Goal: Task Accomplishment & Management: Manage account settings

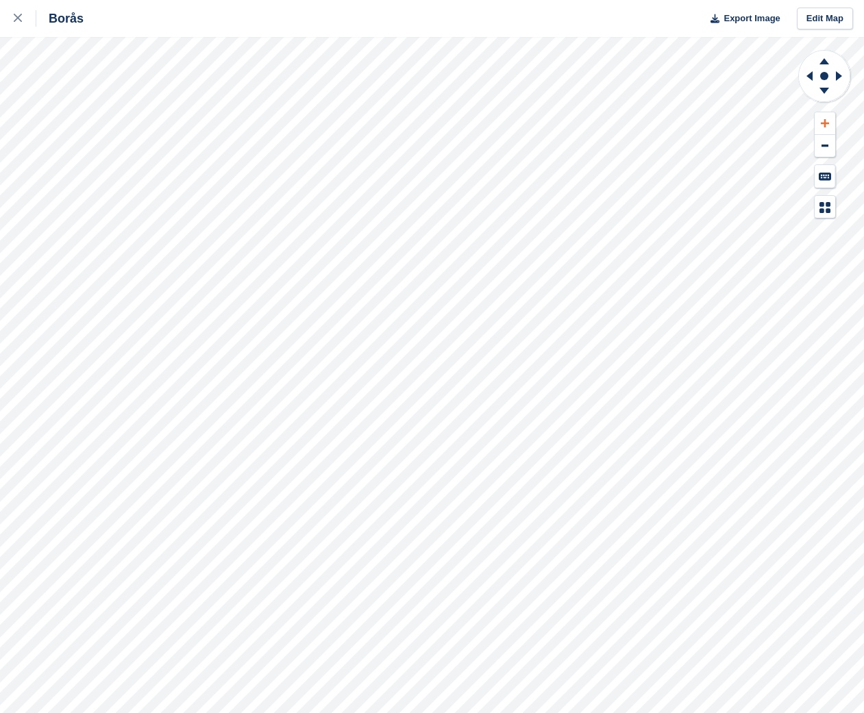
click at [830, 125] on button at bounding box center [825, 123] width 21 height 23
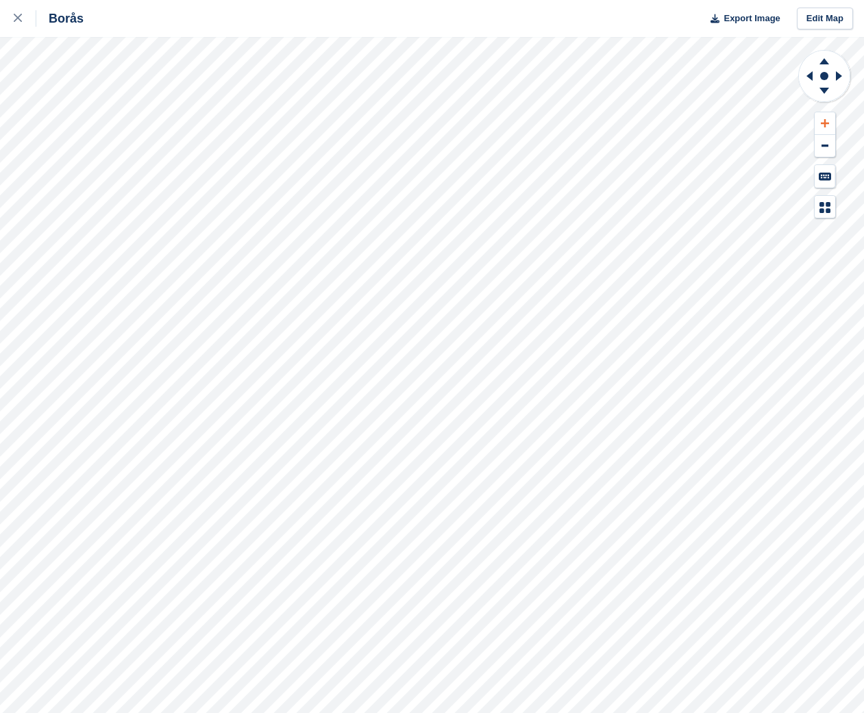
click at [830, 125] on button at bounding box center [825, 123] width 21 height 23
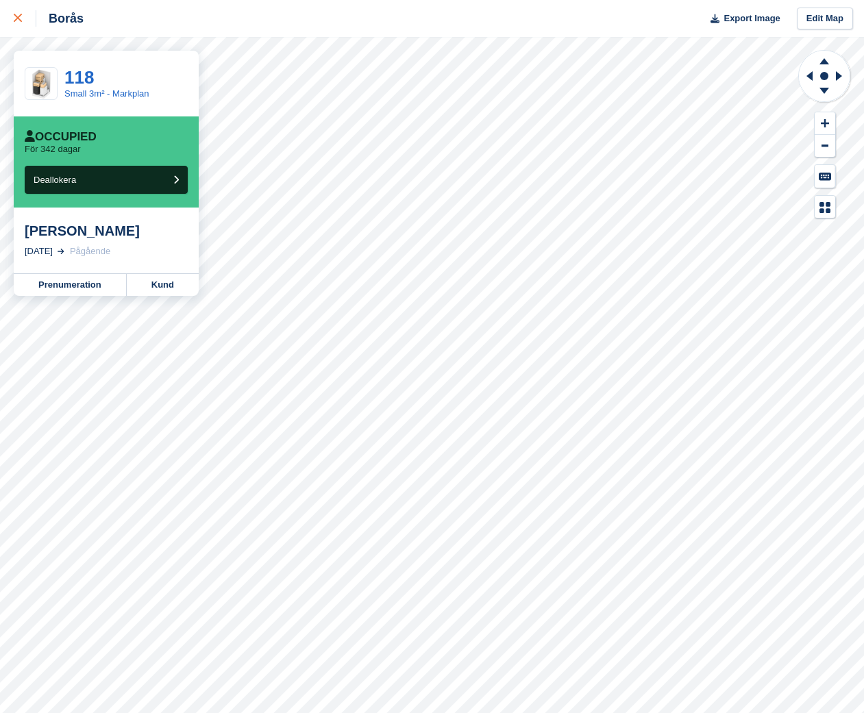
click at [14, 16] on icon at bounding box center [18, 18] width 8 height 8
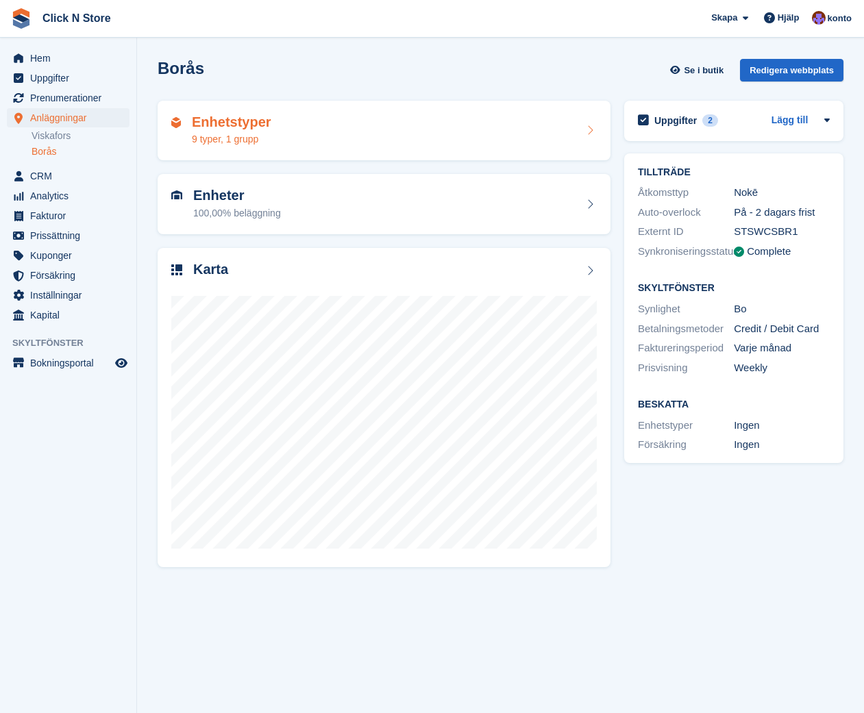
click at [299, 143] on div "Enhetstyper 9 typer, 1 grupp" at bounding box center [383, 130] width 425 height 33
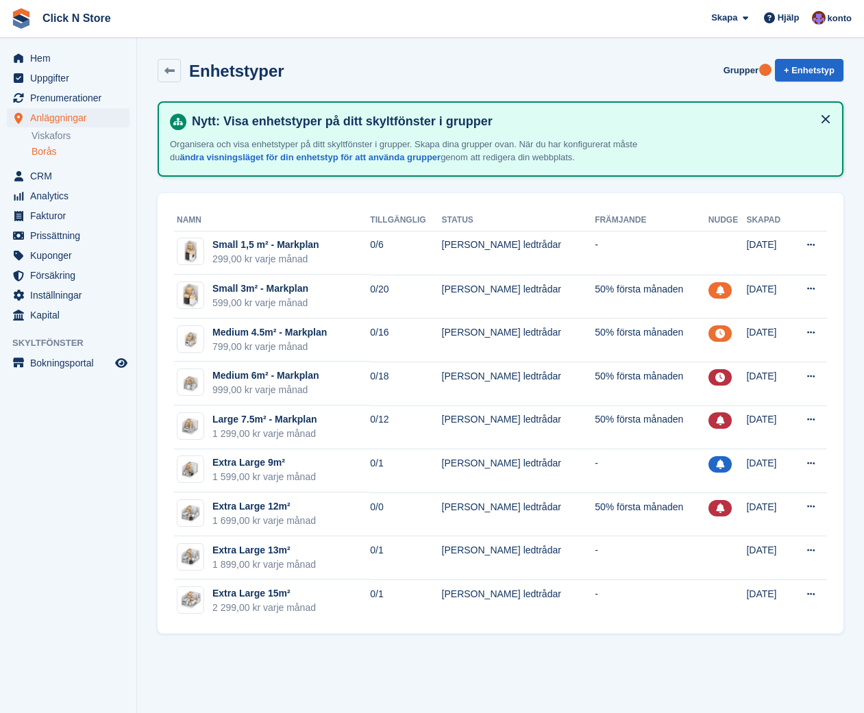
click at [823, 116] on button at bounding box center [826, 119] width 22 height 22
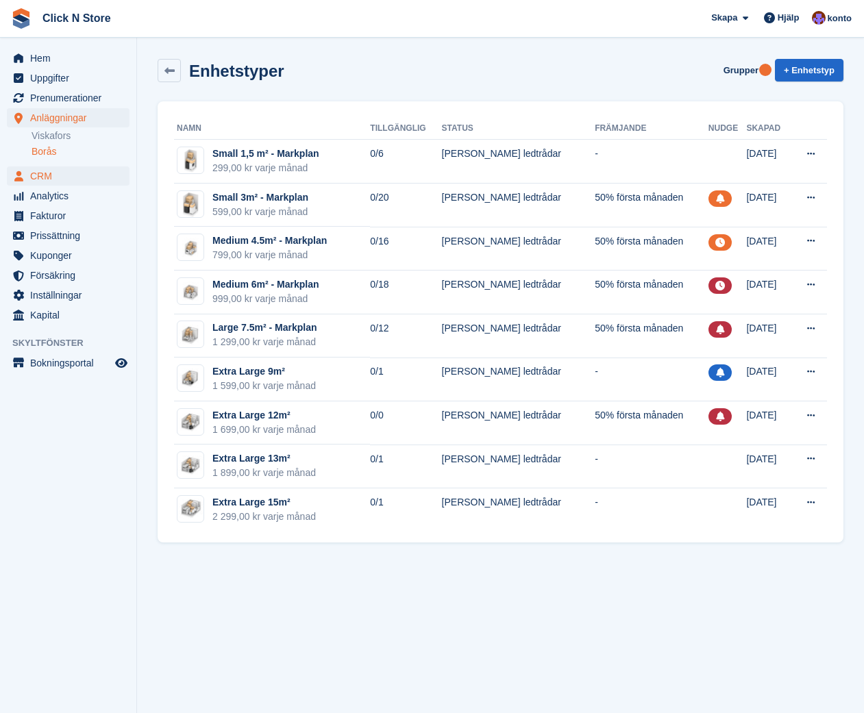
click at [67, 179] on span "CRM" at bounding box center [71, 175] width 82 height 19
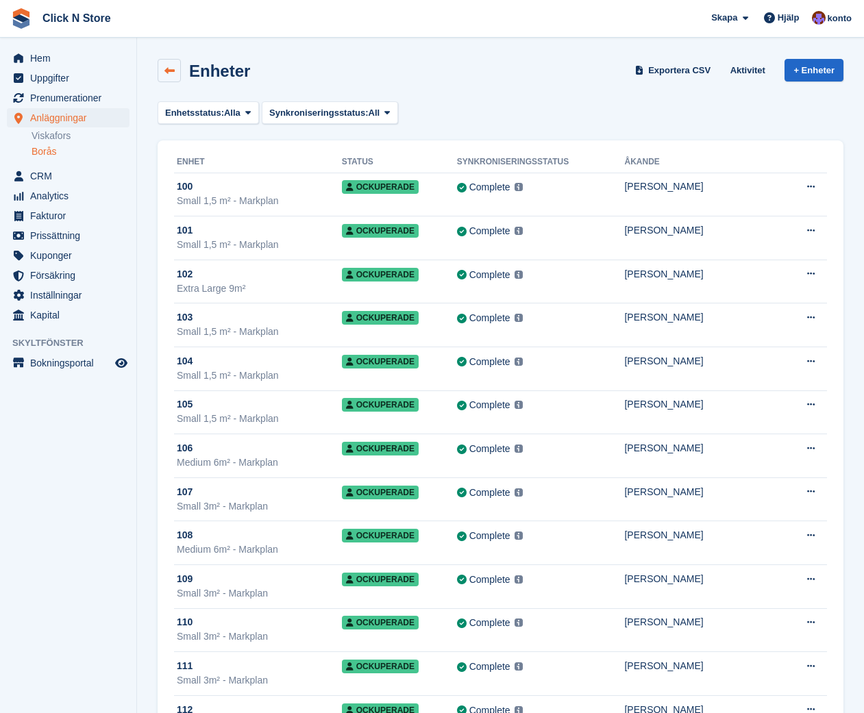
click at [161, 60] on link at bounding box center [169, 70] width 23 height 23
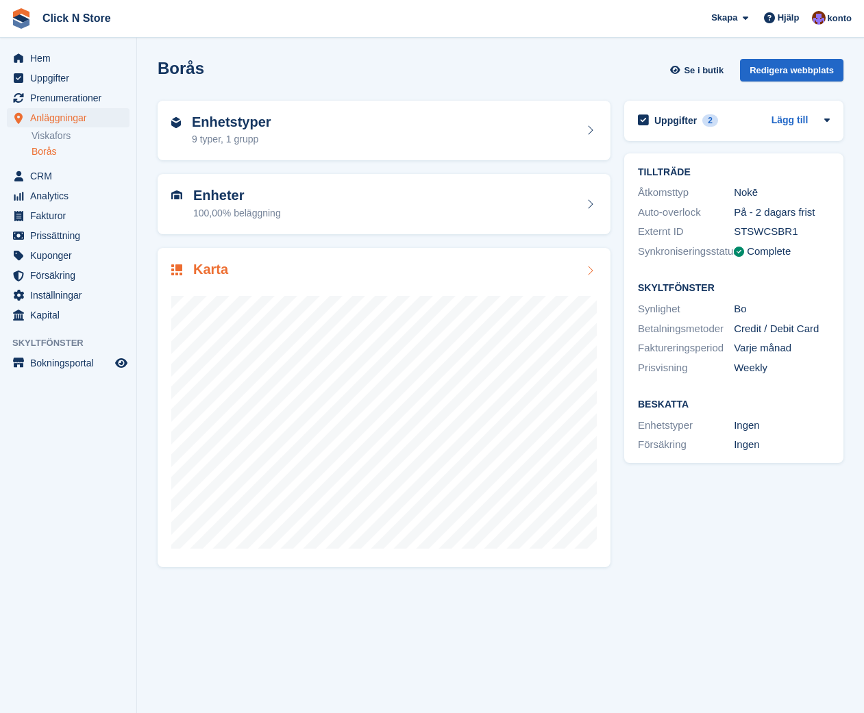
click at [369, 282] on div at bounding box center [383, 417] width 425 height 274
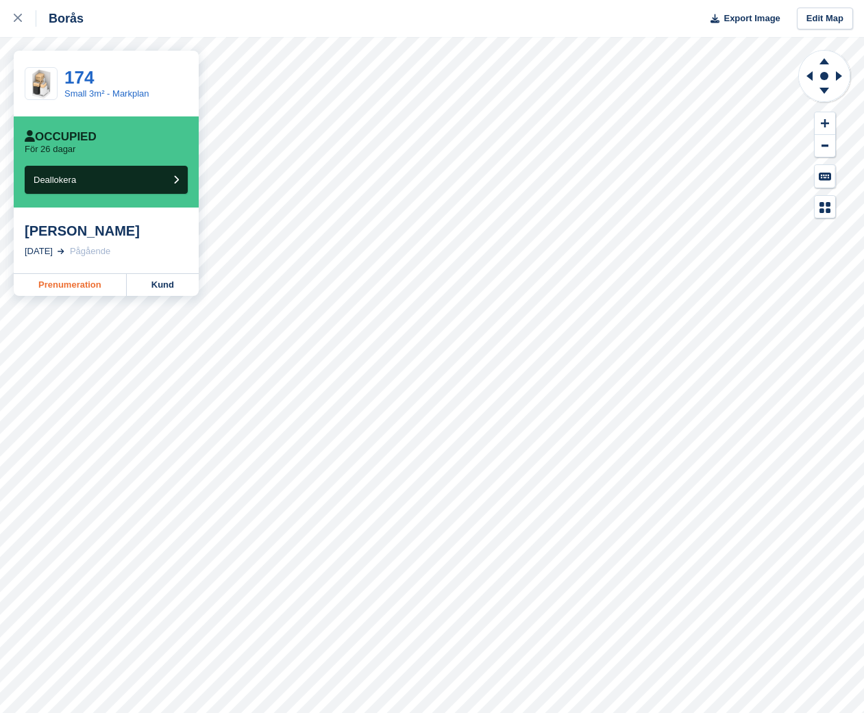
click at [86, 282] on link "Prenumeration" at bounding box center [70, 285] width 113 height 22
click at [17, 16] on icon at bounding box center [18, 18] width 8 height 8
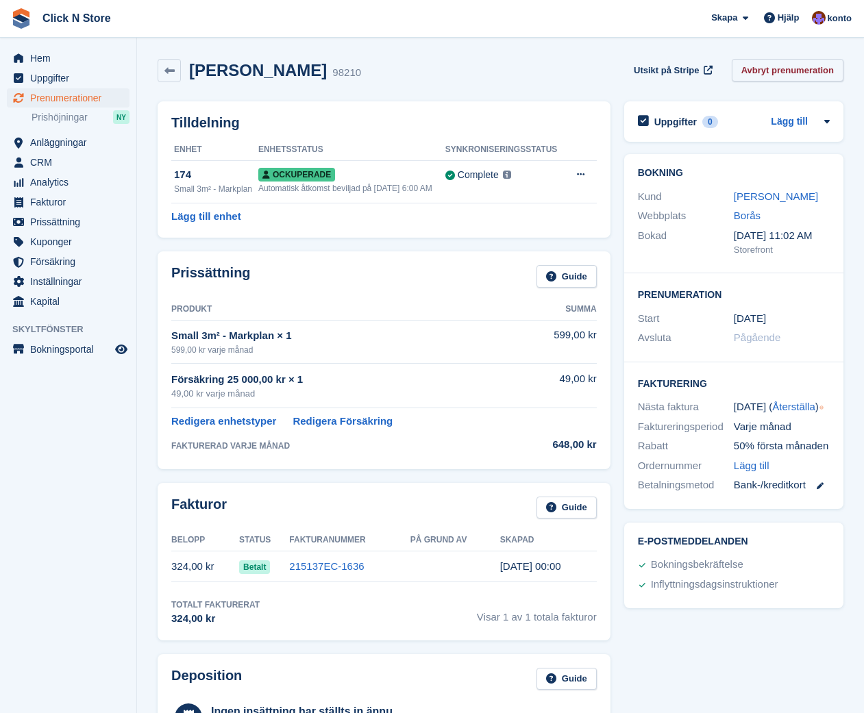
click at [802, 71] on link "Avbryt prenumeration" at bounding box center [788, 70] width 112 height 23
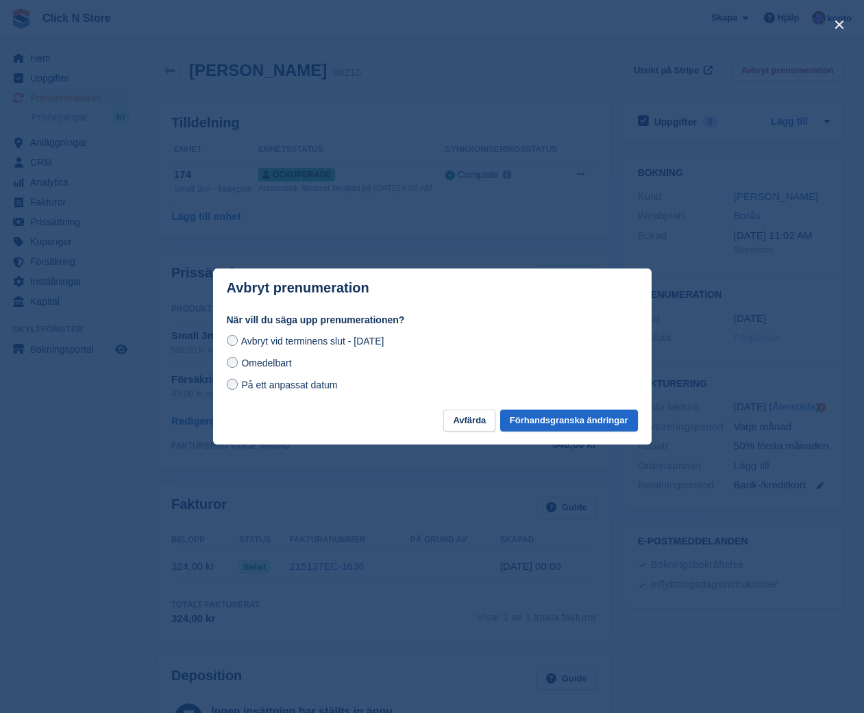
click at [264, 363] on span "Omedelbart" at bounding box center [266, 363] width 50 height 11
click at [538, 417] on button "Förhandsgranska ändringar" at bounding box center [569, 421] width 138 height 23
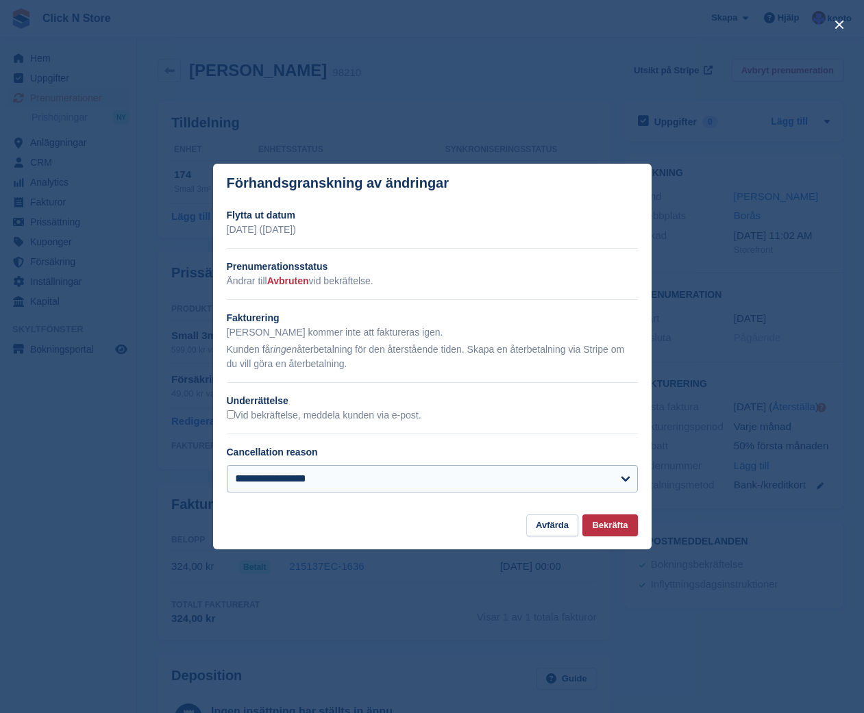
scroll to position [0, 0]
select select "**********"
click at [635, 528] on button "Bekräfta" at bounding box center [609, 525] width 55 height 23
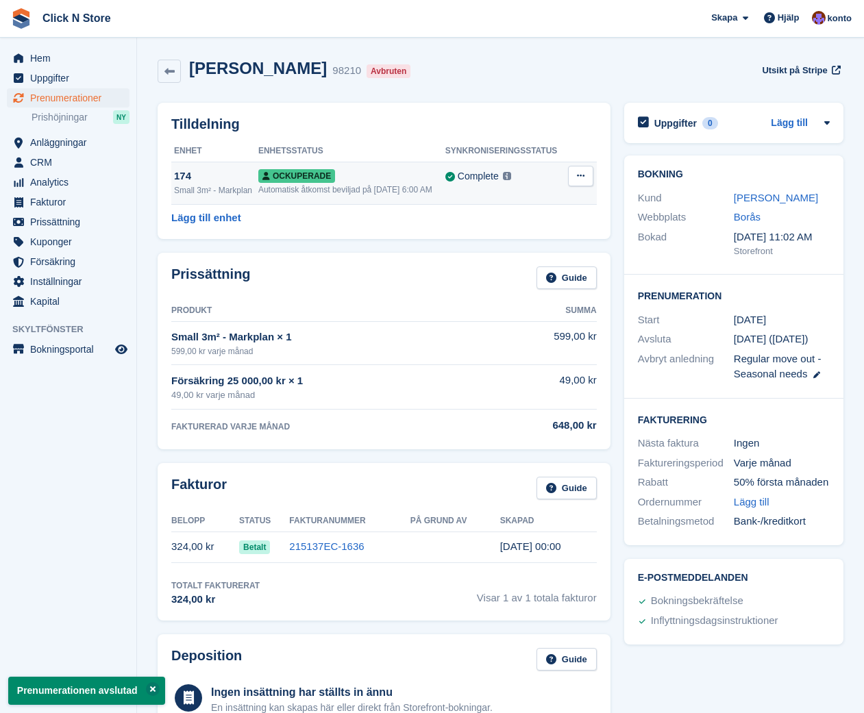
click at [591, 172] on button at bounding box center [580, 176] width 25 height 21
click at [523, 251] on p "Deallokera" at bounding box center [527, 250] width 119 height 18
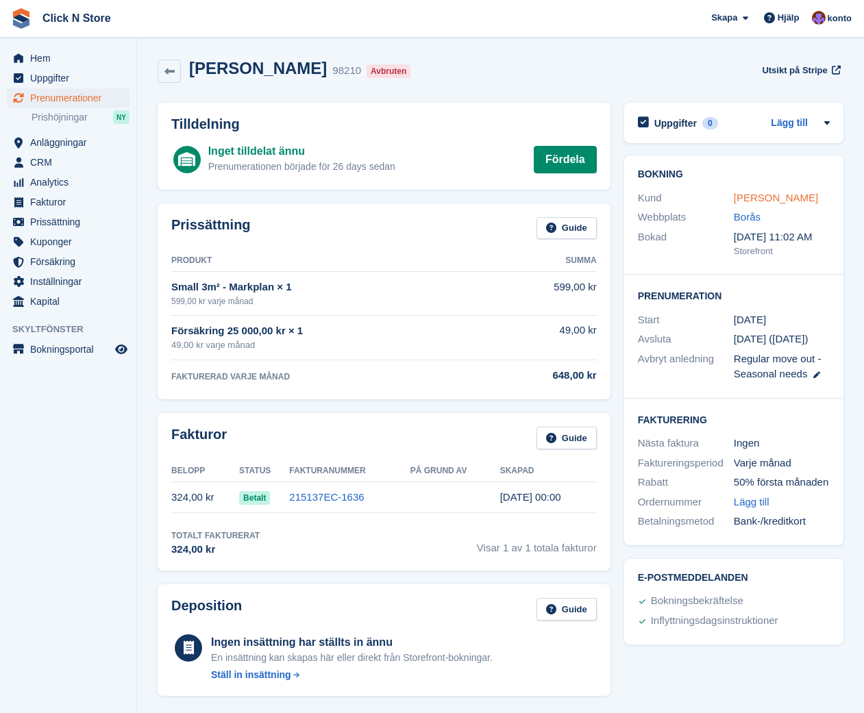
click at [767, 193] on link "[PERSON_NAME]" at bounding box center [776, 198] width 84 height 12
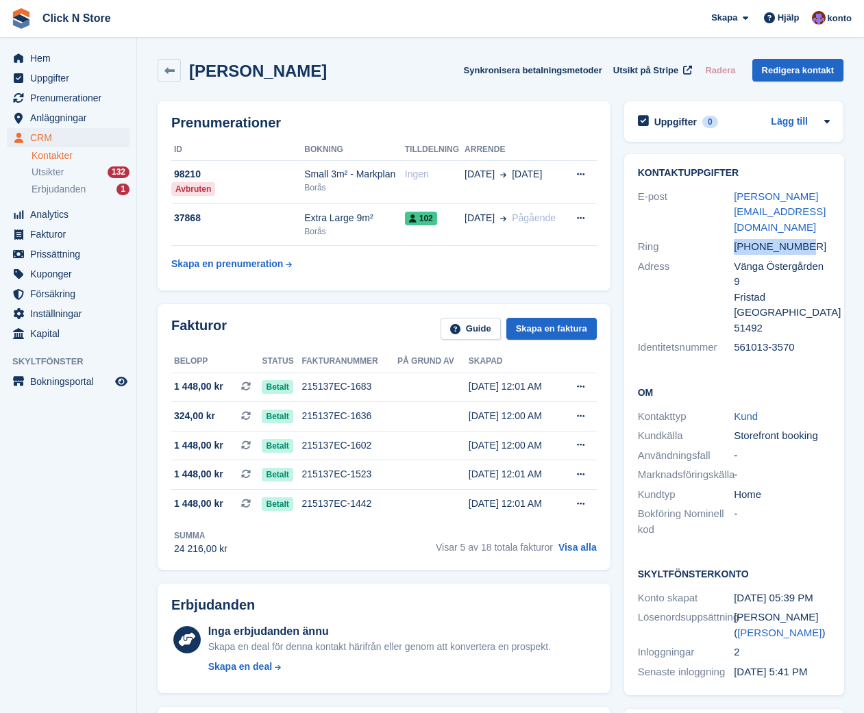
drag, startPoint x: 759, startPoint y: 211, endPoint x: 736, endPoint y: 214, distance: 22.9
click at [736, 239] on div "+46702168220" at bounding box center [782, 247] width 97 height 16
click at [553, 295] on div "Prenumerationer ID Bokning Tilldelning Arrende 98210 Avbruten Small 3m² - Markp…" at bounding box center [384, 196] width 467 height 203
drag, startPoint x: 806, startPoint y: 214, endPoint x: 711, endPoint y: 215, distance: 94.5
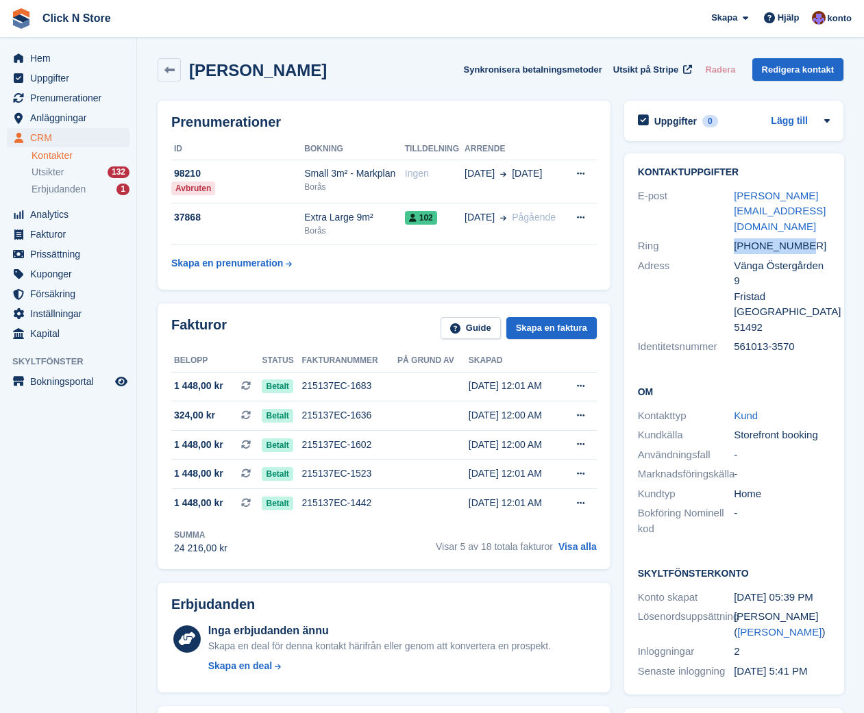
click at [711, 236] on div "Ring +46702168220" at bounding box center [734, 246] width 193 height 20
copy div "+46702168220"
drag, startPoint x: 58, startPoint y: 163, endPoint x: 65, endPoint y: 157, distance: 9.2
click at [62, 161] on ul "Kontakter Utsikter 132 Erbjudanden 1" at bounding box center [84, 173] width 105 height 50
click at [51, 111] on span "Anläggningar" at bounding box center [71, 117] width 82 height 19
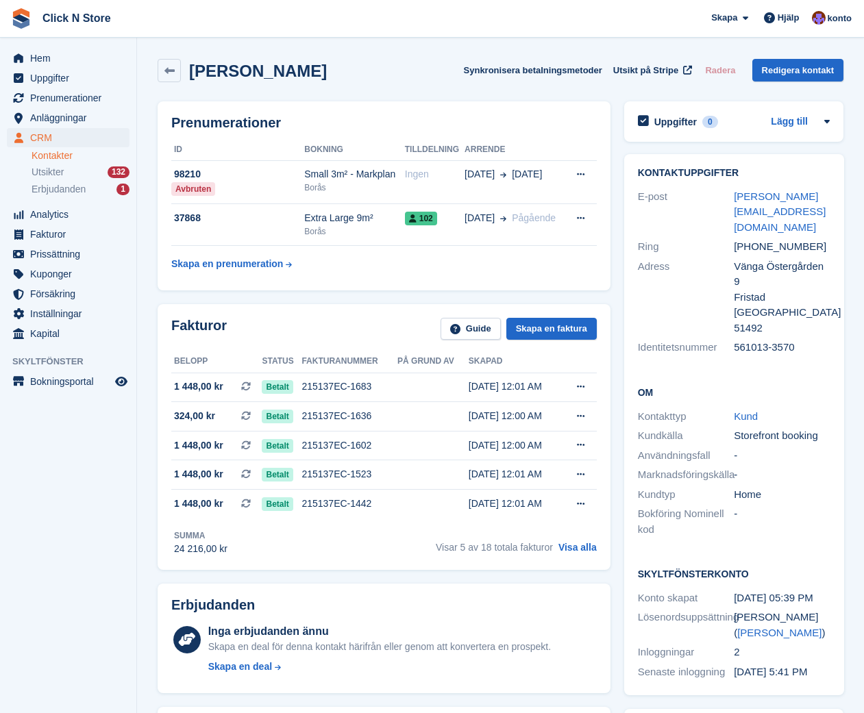
scroll to position [3, 0]
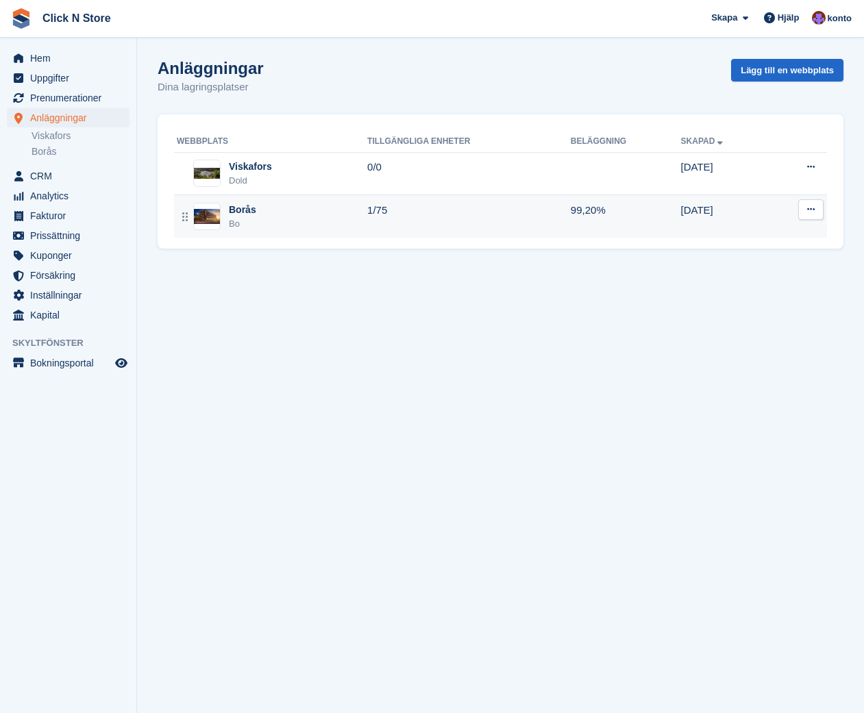
click at [277, 217] on div "Borås Bo" at bounding box center [272, 217] width 190 height 28
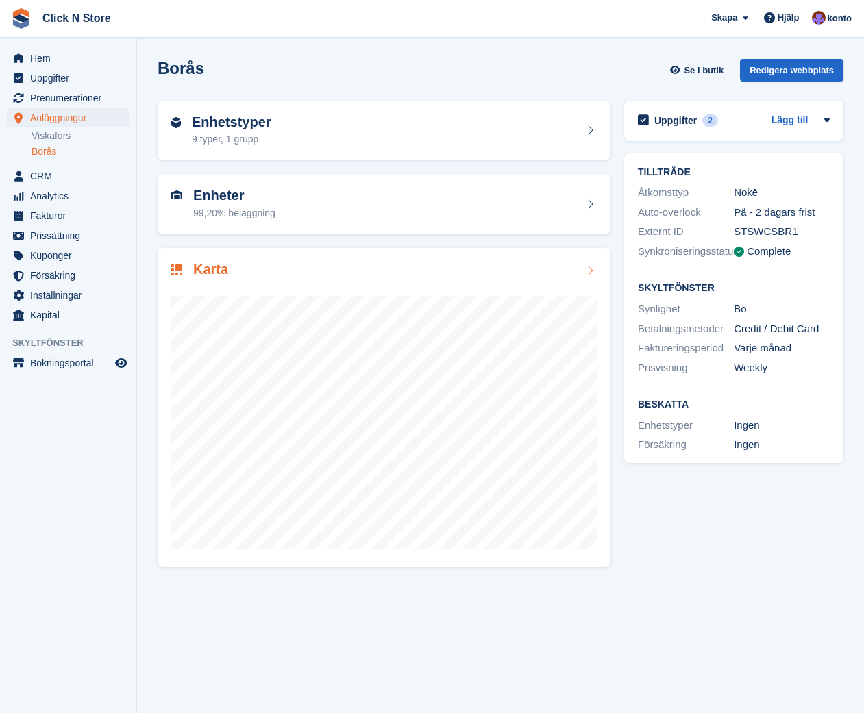
click at [454, 276] on div "Karta" at bounding box center [383, 271] width 425 height 18
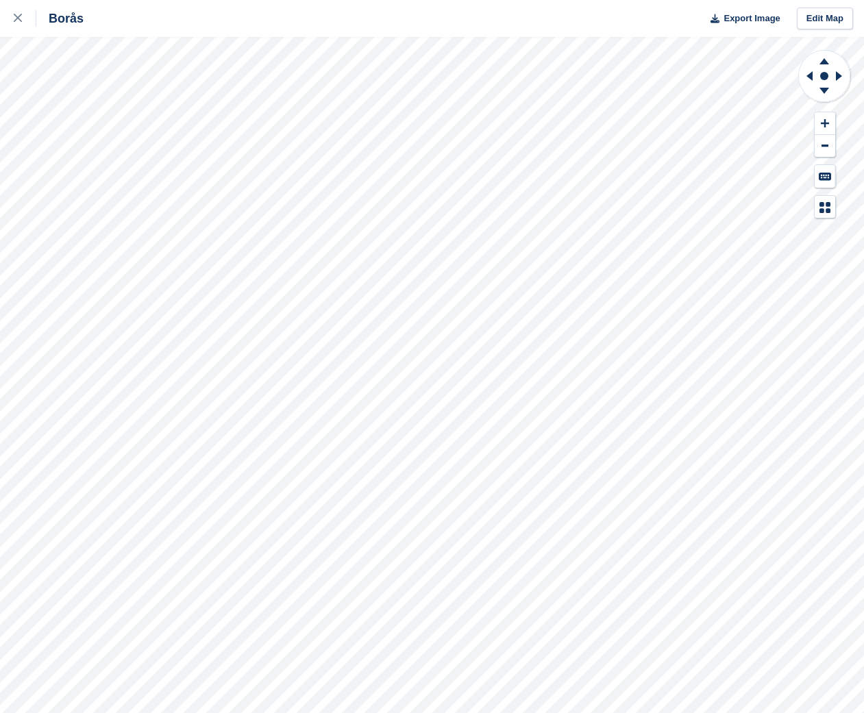
click at [153, 187] on div "Borås Export Image Edit Map" at bounding box center [432, 356] width 864 height 713
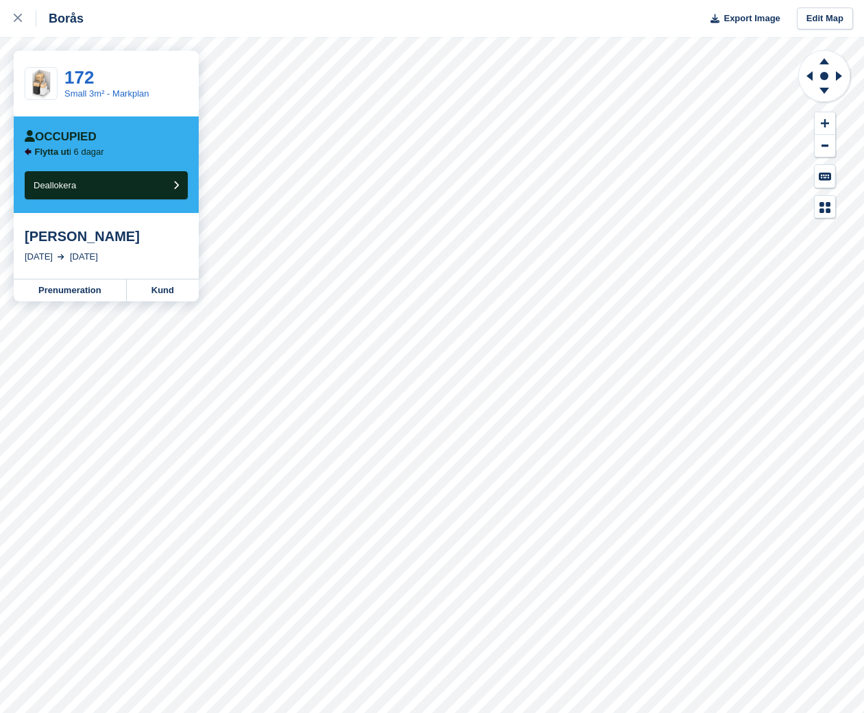
click at [427, 35] on div "Borås Export Image Edit Map" at bounding box center [432, 18] width 864 height 37
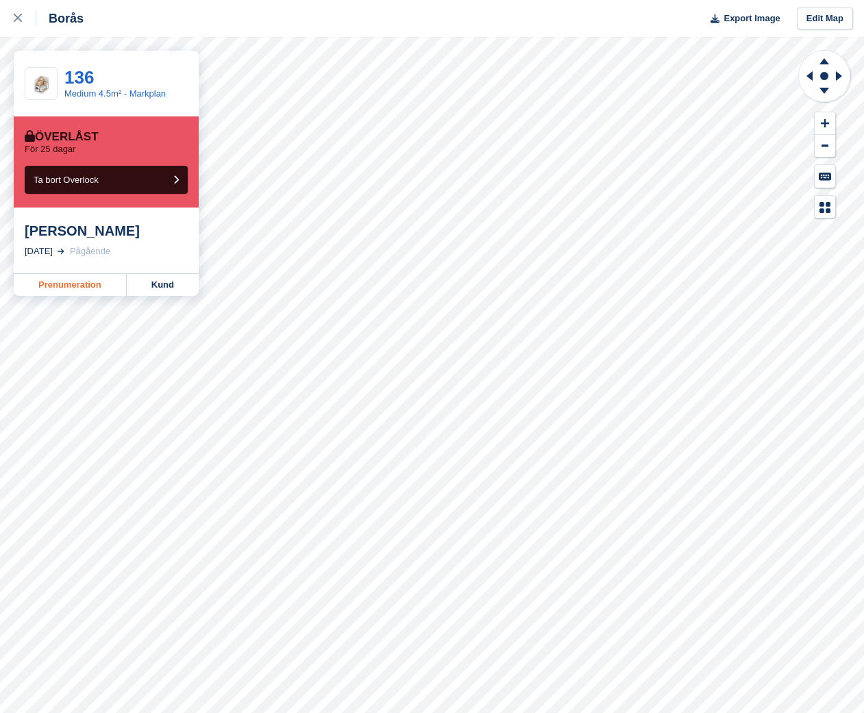
click at [97, 290] on link "Prenumeration" at bounding box center [70, 285] width 113 height 22
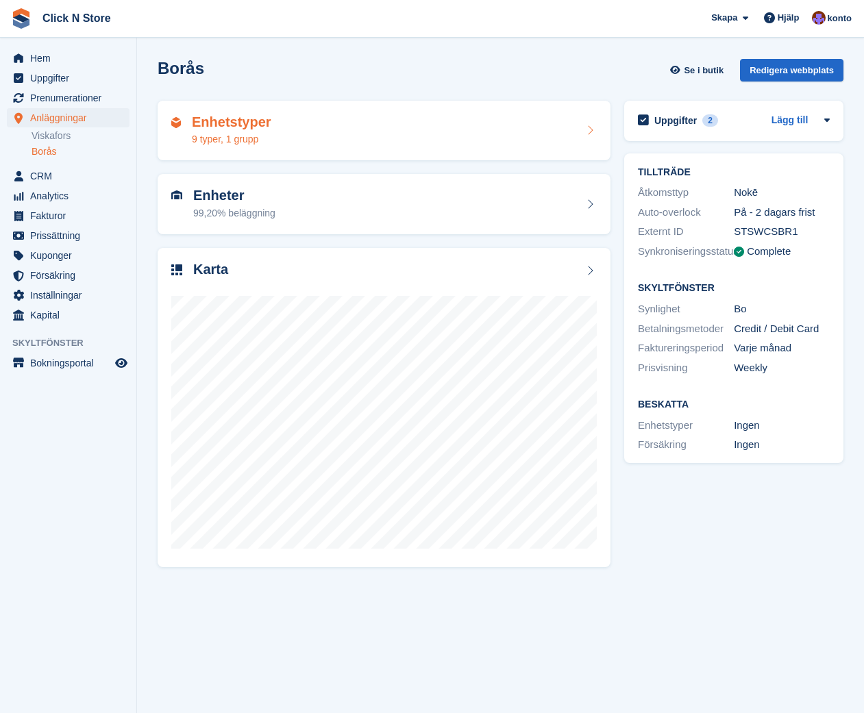
click at [257, 132] on div "9 typer, 1 grupp" at bounding box center [231, 139] width 79 height 14
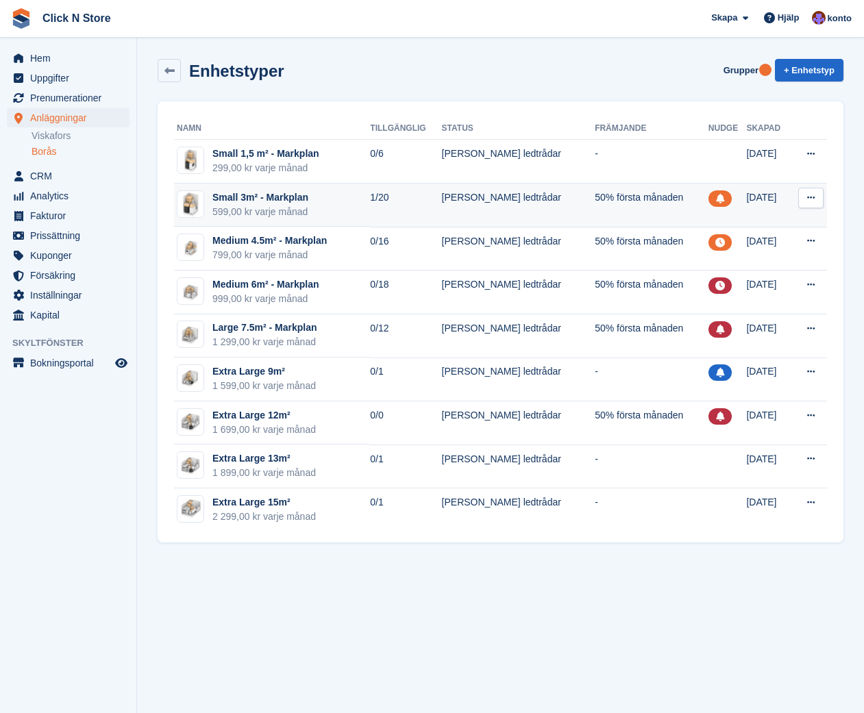
click at [317, 204] on td "Small 3m² - Markplan 599,00 kr varje månad" at bounding box center [272, 206] width 196 height 44
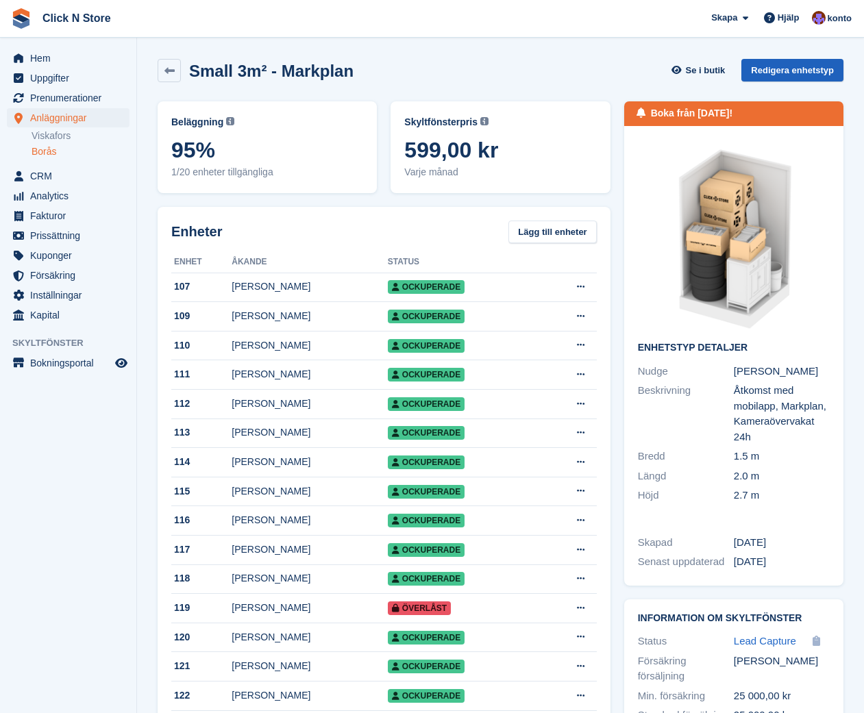
click at [793, 69] on link "Redigera enhetstyp" at bounding box center [792, 70] width 102 height 23
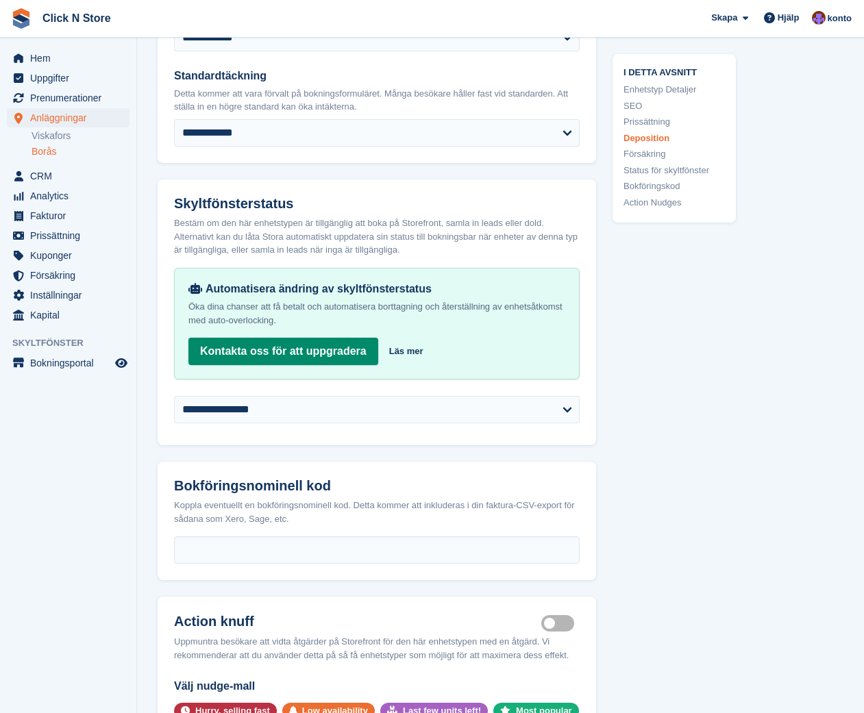
scroll to position [2060, 0]
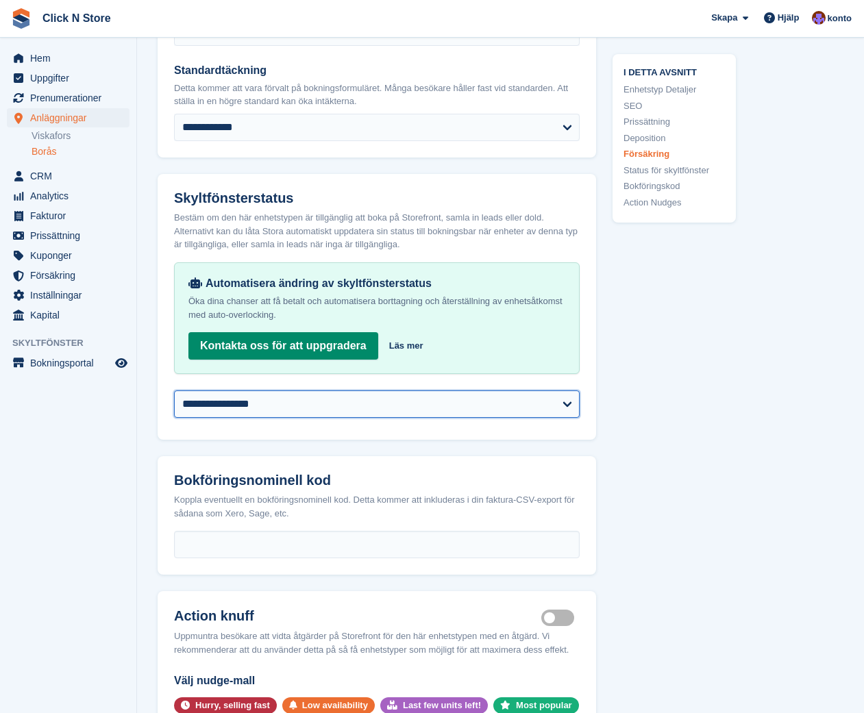
select select "********"
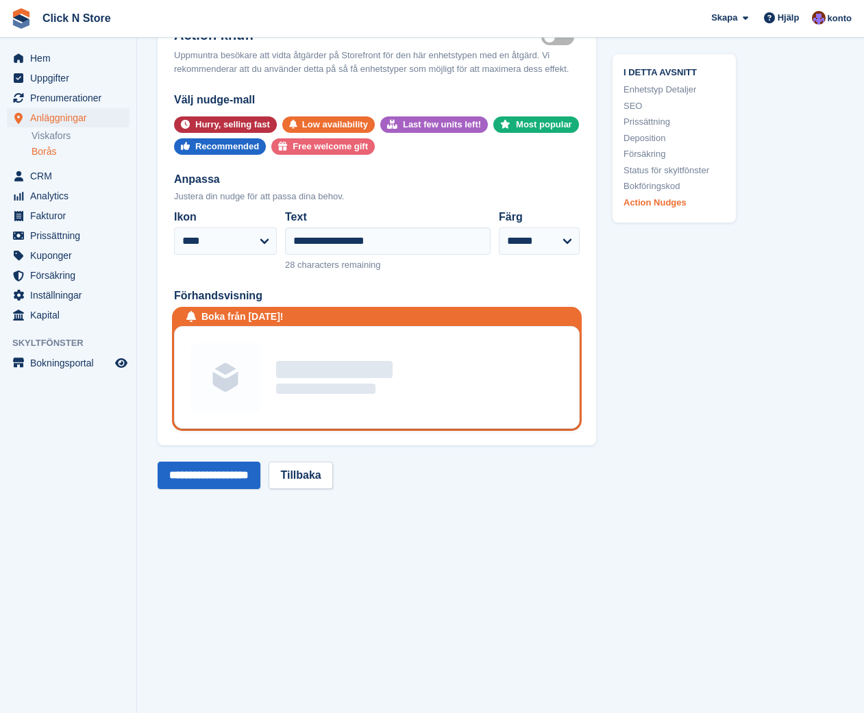
scroll to position [2657, 0]
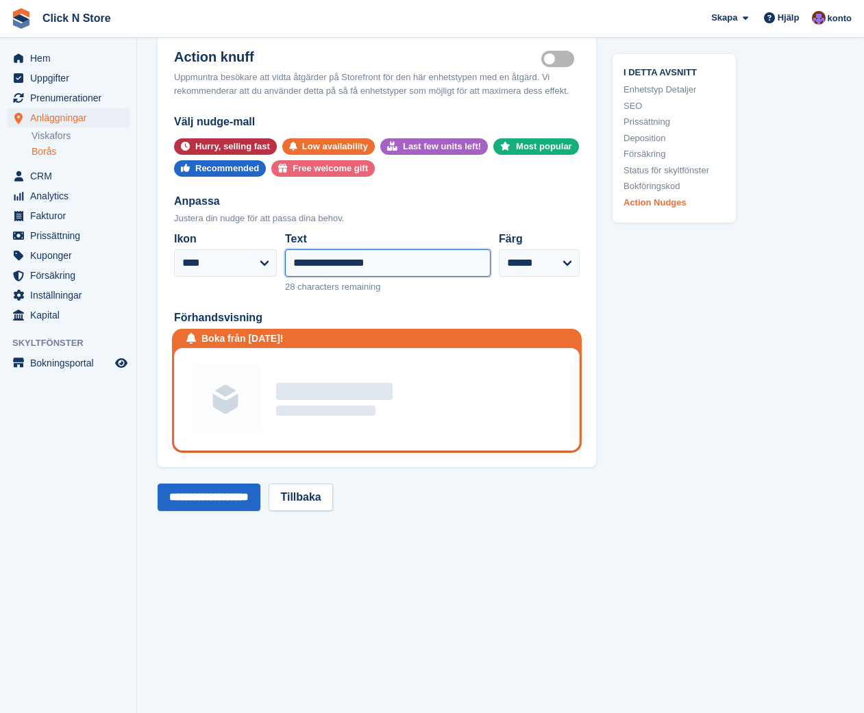
click at [376, 277] on input "**********" at bounding box center [388, 262] width 206 height 27
type input "**********"
click at [212, 510] on input "**********" at bounding box center [209, 497] width 103 height 27
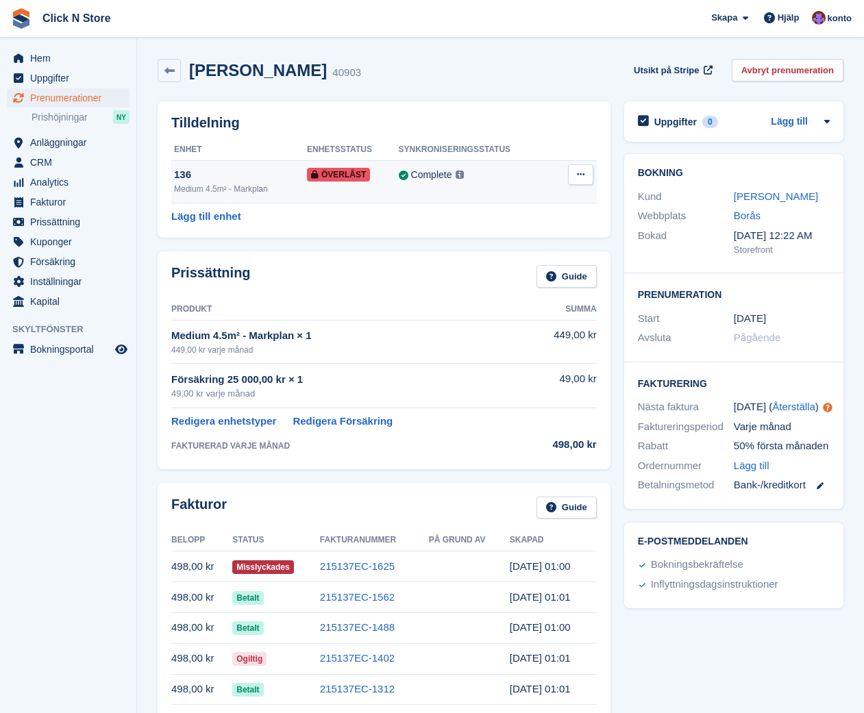
click at [244, 190] on div "Medium 4.5m² - Markplan" at bounding box center [240, 189] width 133 height 12
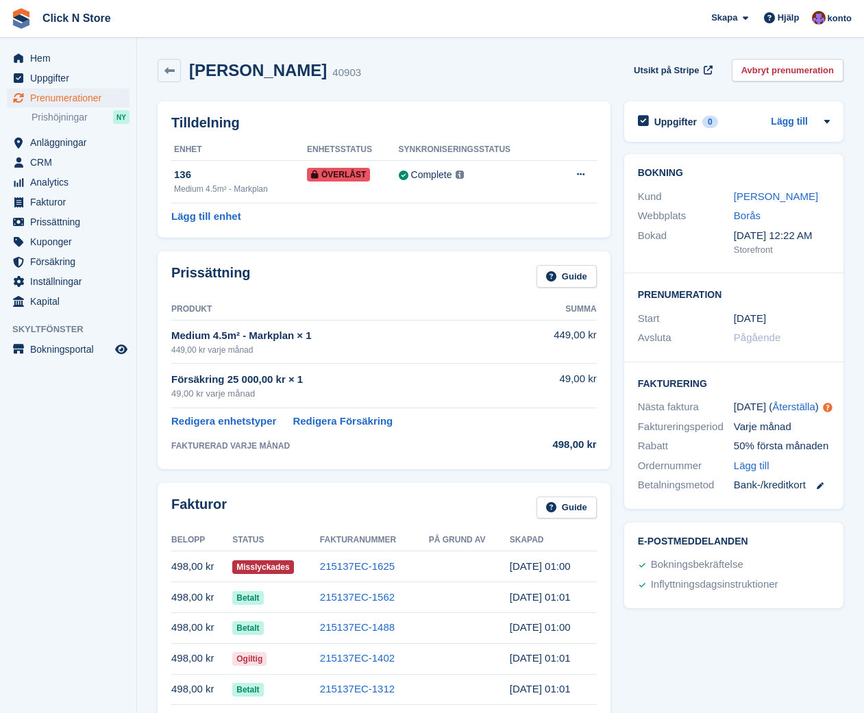
click at [475, 559] on td at bounding box center [469, 566] width 81 height 31
click at [369, 560] on link "215137EC-1625" at bounding box center [357, 566] width 75 height 12
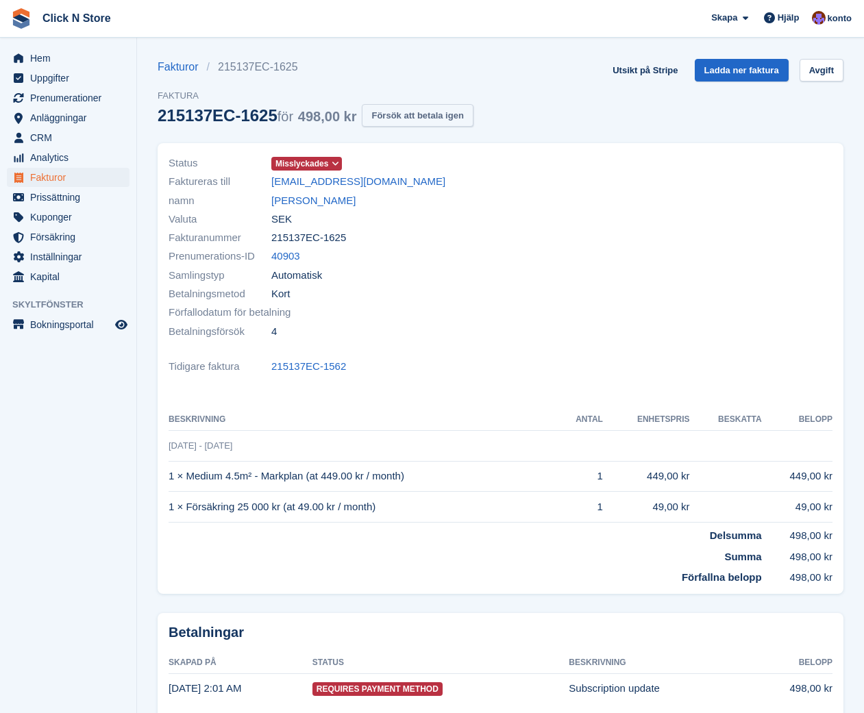
click at [432, 117] on button "Försök att betala igen" at bounding box center [417, 115] width 111 height 23
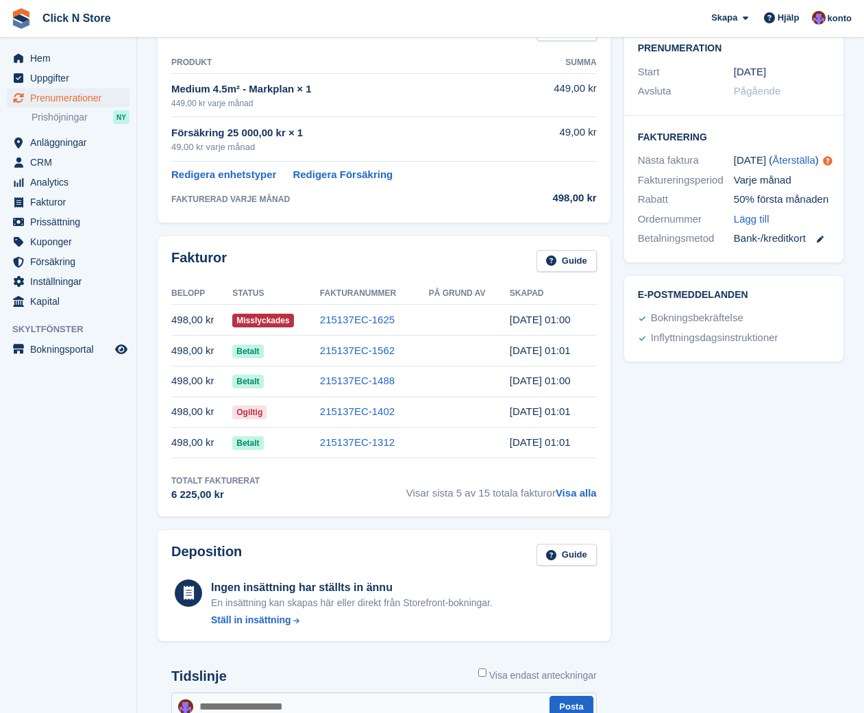
scroll to position [234, 0]
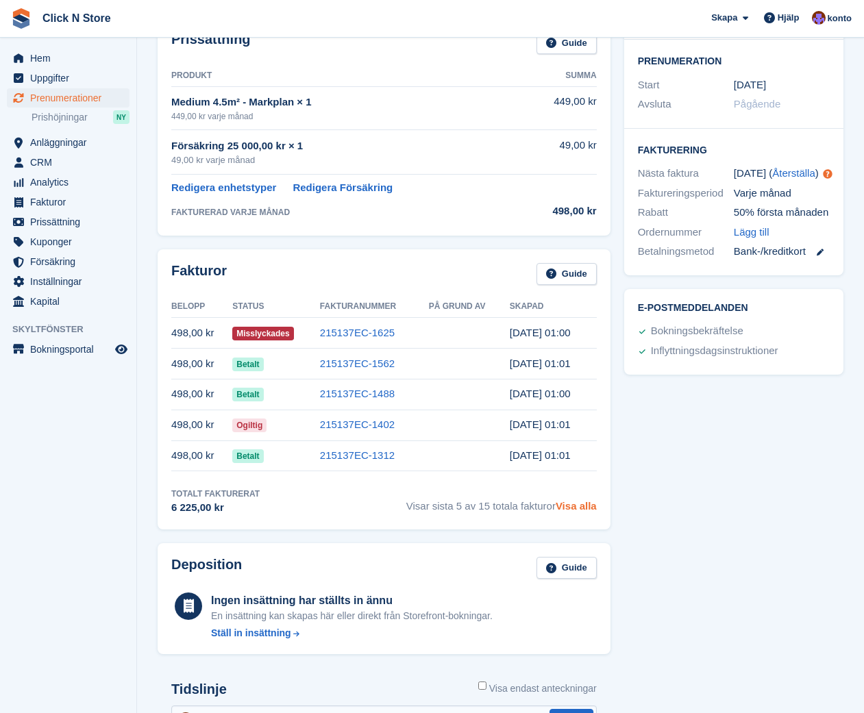
click at [573, 504] on link "Visa alla" at bounding box center [576, 506] width 41 height 12
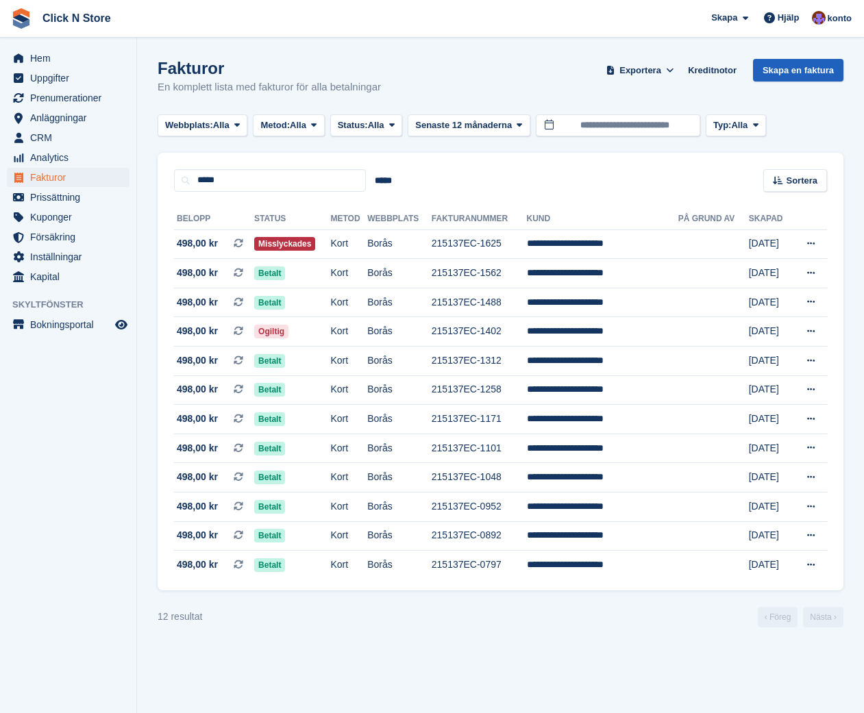
click at [783, 69] on link "Skapa en faktura" at bounding box center [798, 70] width 90 height 23
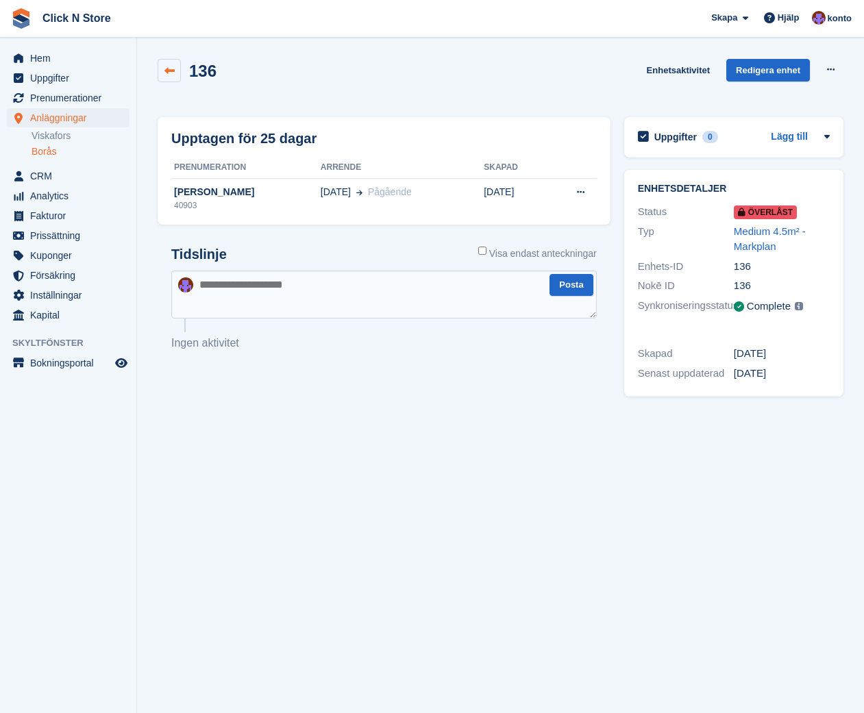
click at [167, 70] on icon at bounding box center [169, 71] width 10 height 10
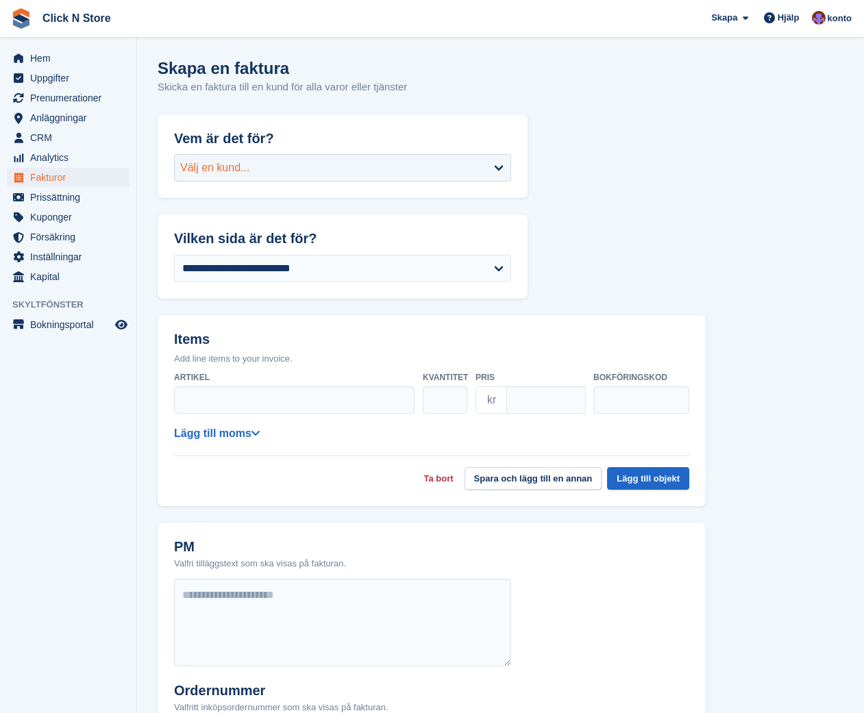
click at [443, 162] on div "Välj en kund..." at bounding box center [342, 167] width 337 height 27
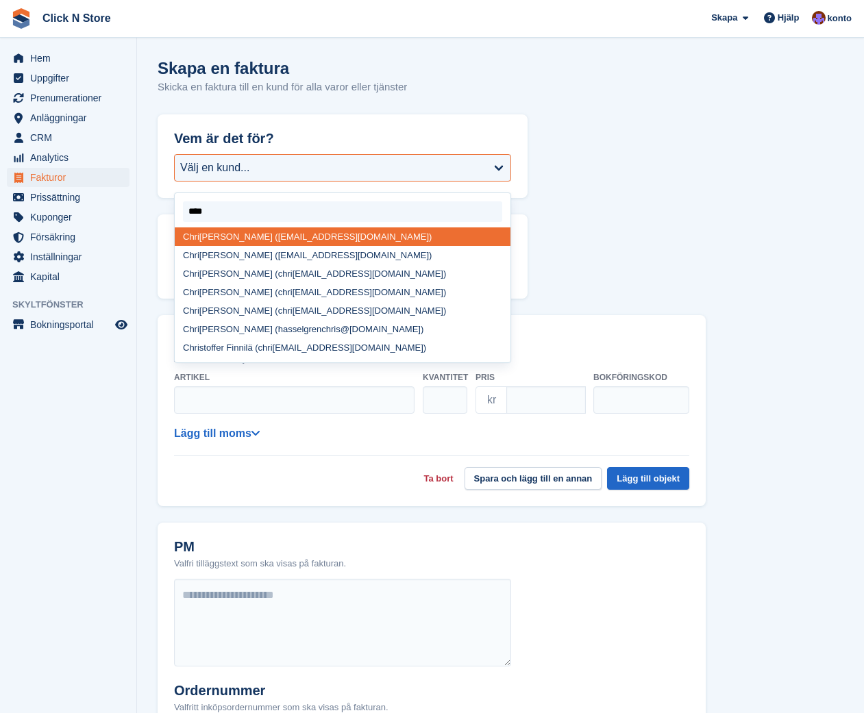
type input "*****"
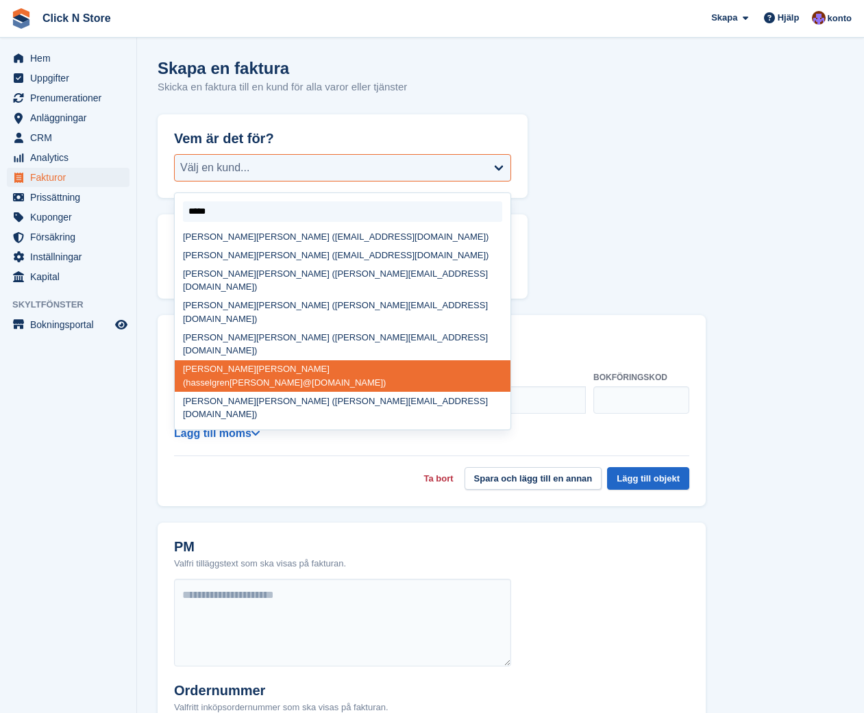
select select "*****"
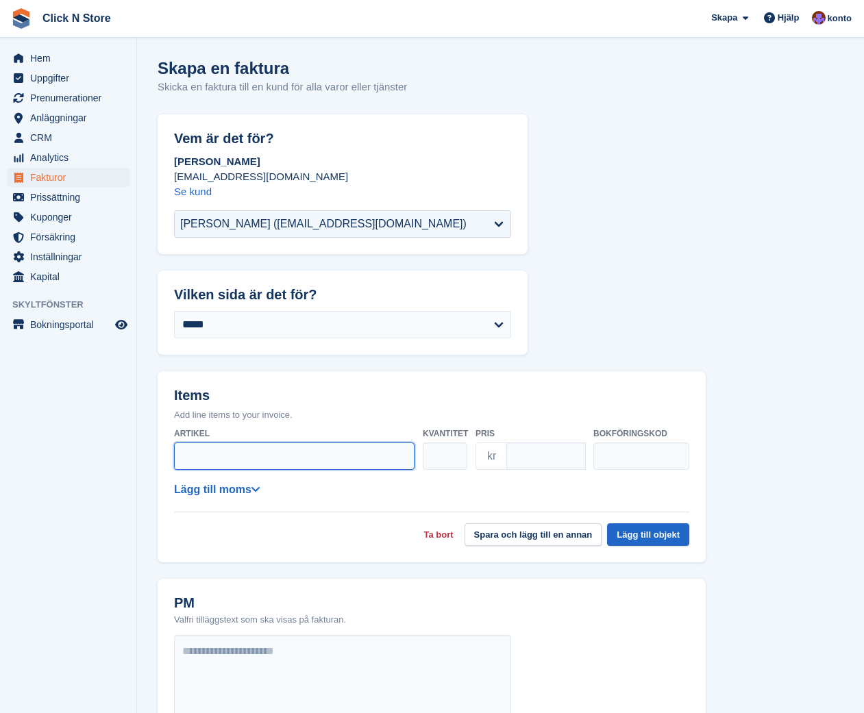
click at [286, 454] on input "Artikel" at bounding box center [294, 456] width 240 height 27
type input "**********"
type input "***"
click at [638, 536] on button "Lägg till objekt" at bounding box center [648, 534] width 82 height 23
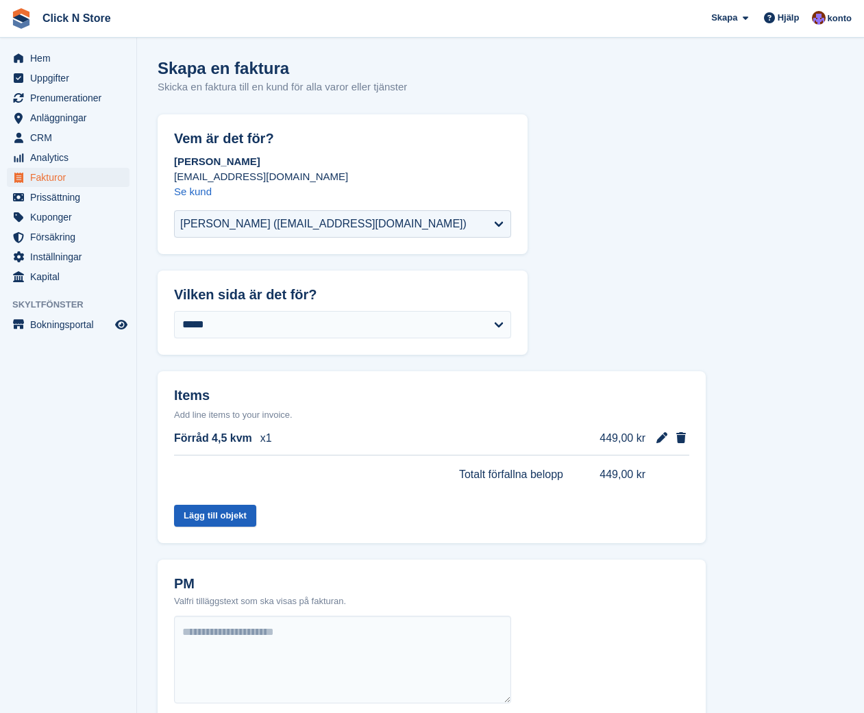
click at [227, 515] on button "Lägg till objekt" at bounding box center [215, 516] width 82 height 23
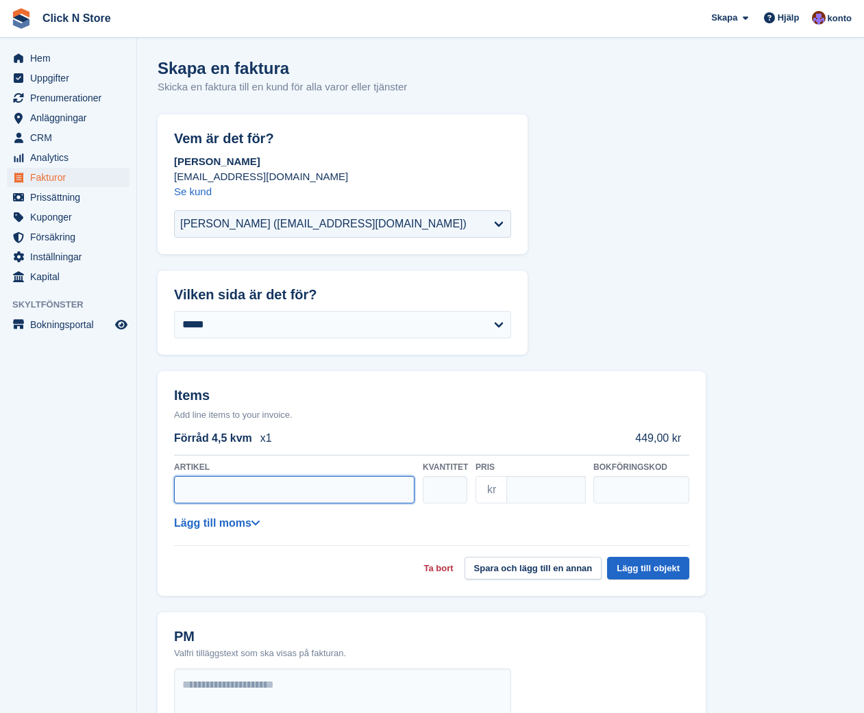
click at [306, 486] on input "Artikel" at bounding box center [294, 489] width 240 height 27
type input "**********"
type input "*"
type input "**"
click at [644, 570] on button "Lägg till objekt" at bounding box center [648, 568] width 82 height 23
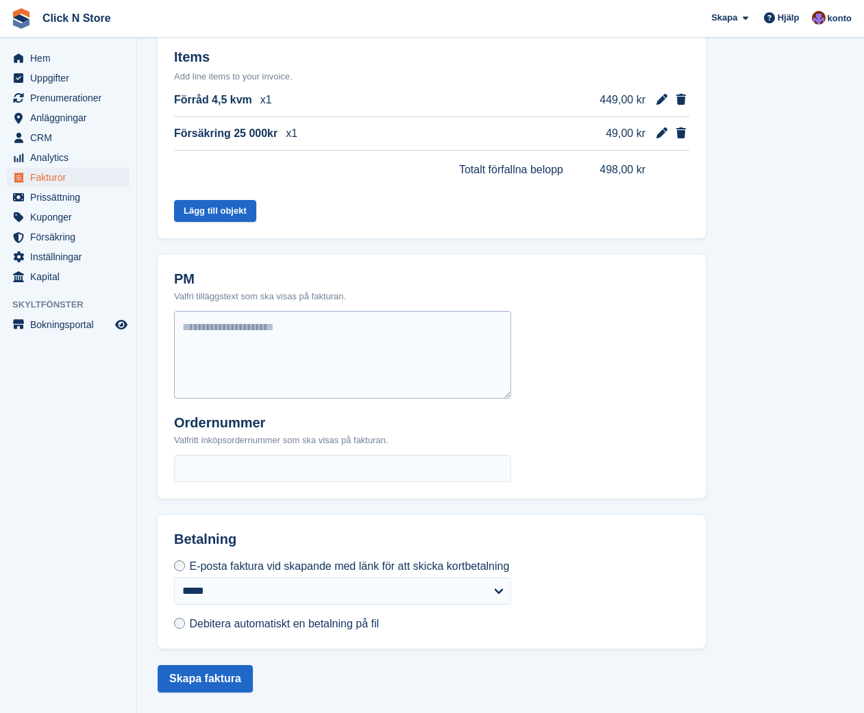
scroll to position [347, 0]
click at [380, 363] on textarea at bounding box center [342, 355] width 337 height 88
click at [252, 626] on span "Debitera automatiskt en betalning på fil" at bounding box center [284, 624] width 190 height 12
type textarea "****"
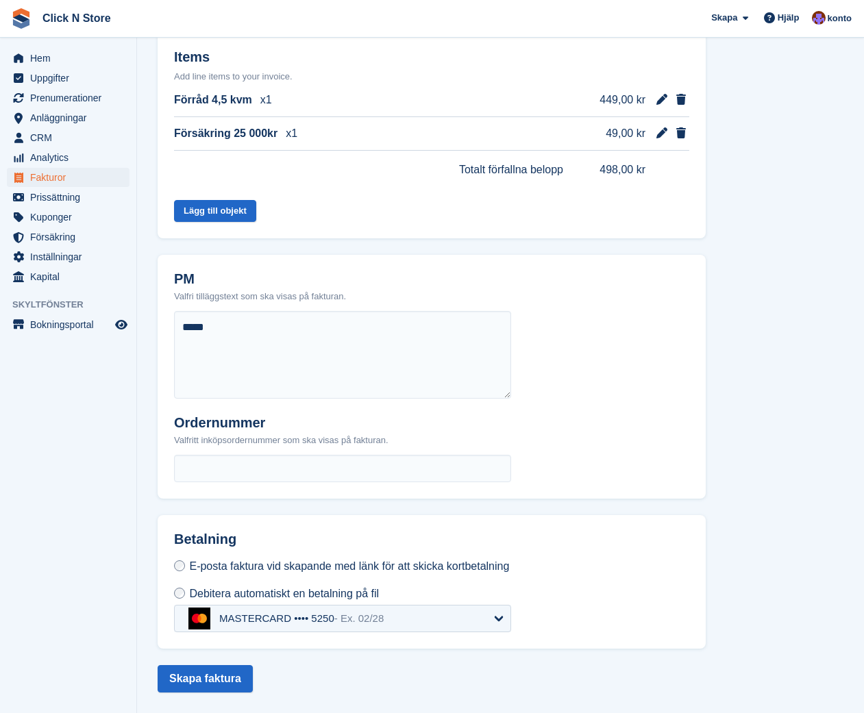
click at [340, 623] on div "MASTERCARD •••• 5250 - Ex. 02/28" at bounding box center [342, 618] width 337 height 27
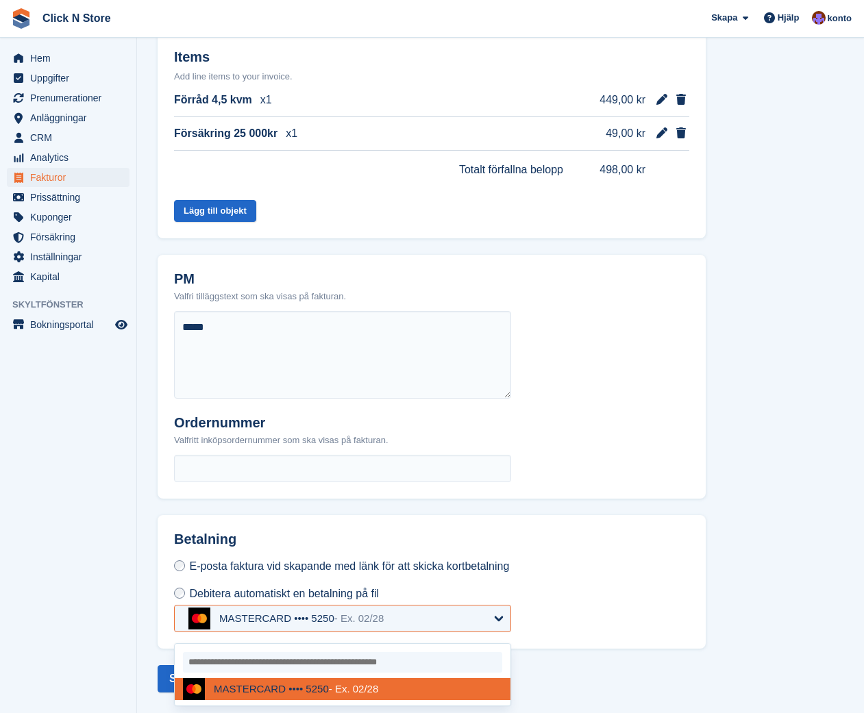
click at [345, 619] on span "- Ex. 02/28" at bounding box center [359, 618] width 50 height 12
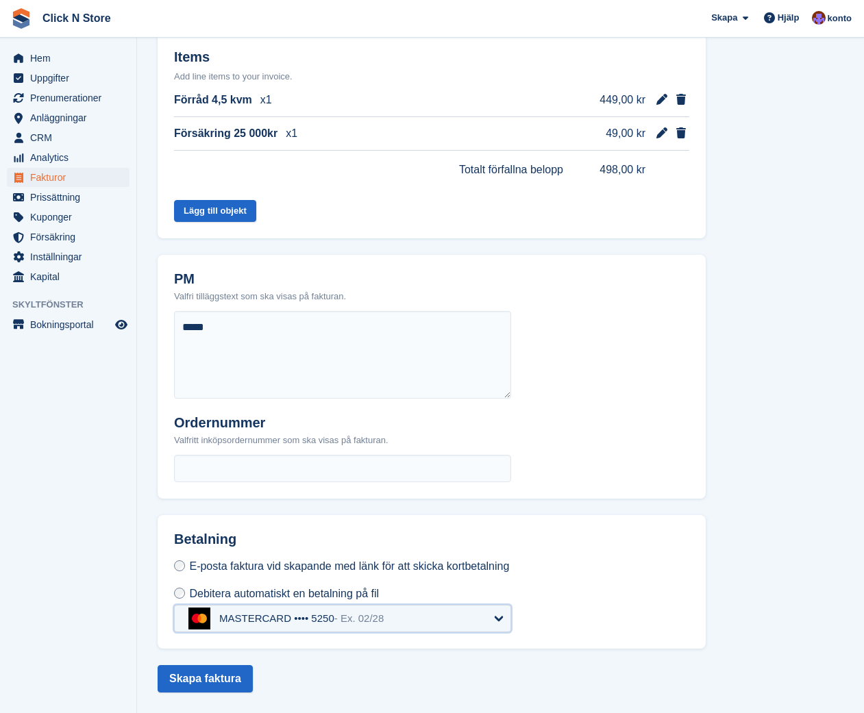
click at [345, 619] on span "- Ex. 02/28" at bounding box center [359, 618] width 50 height 12
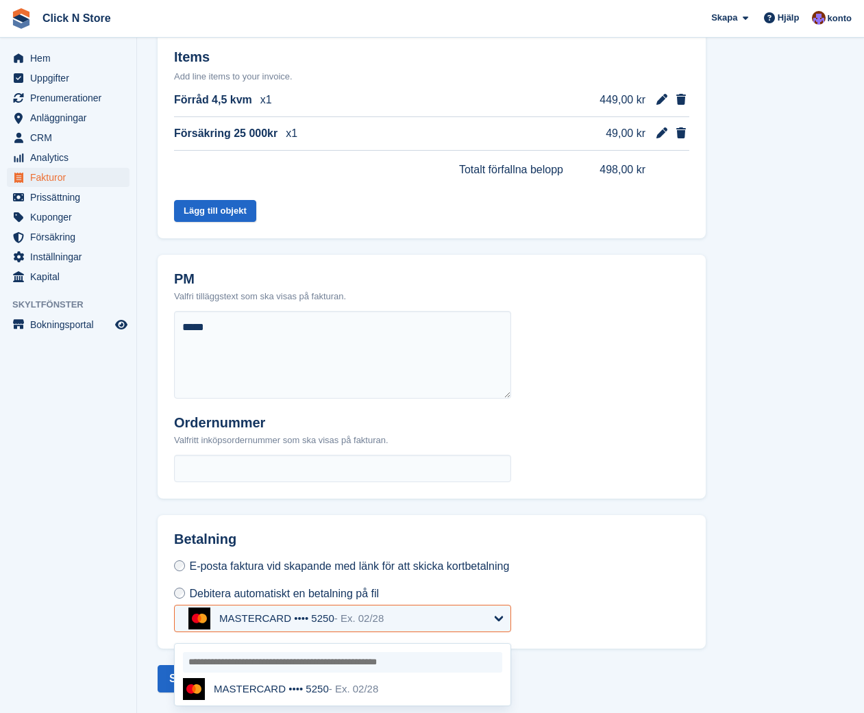
click at [435, 692] on div "MASTERCARD •••• 5250 - Ex. 02/28" at bounding box center [342, 689] width 319 height 22
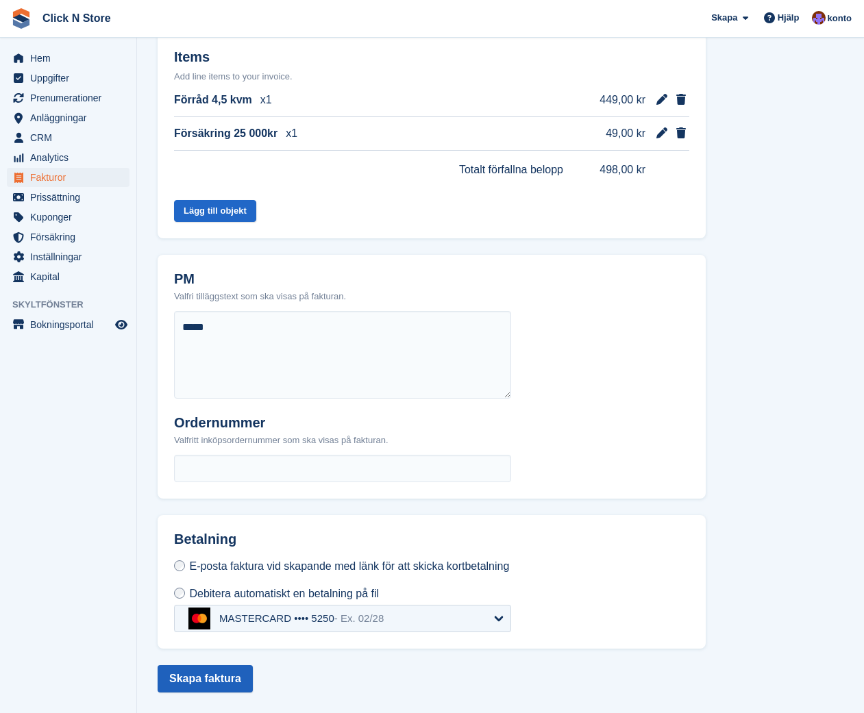
click at [198, 684] on button "Skapa faktura" at bounding box center [205, 678] width 95 height 27
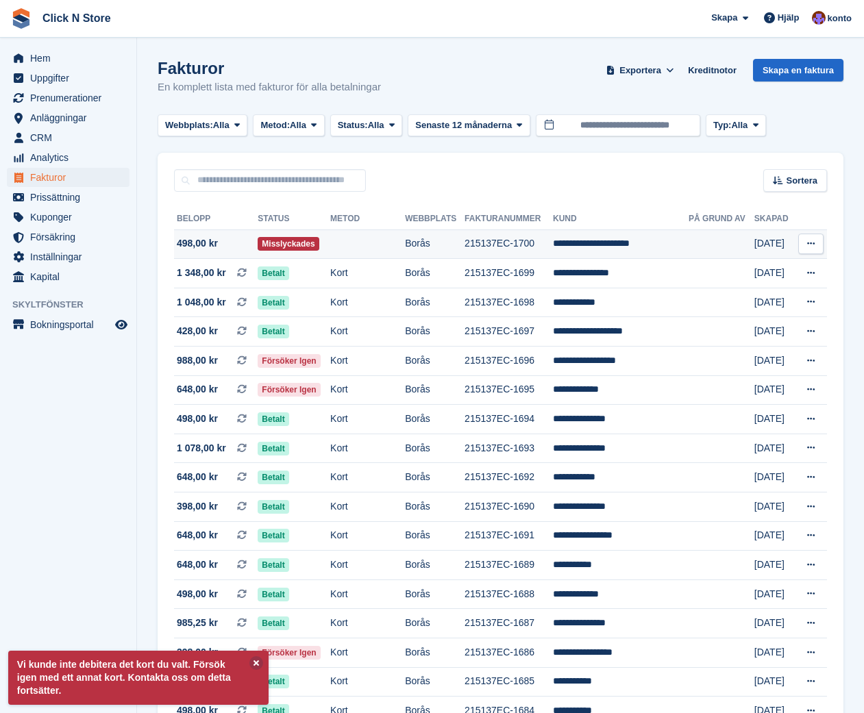
click at [665, 247] on td "**********" at bounding box center [621, 244] width 136 height 29
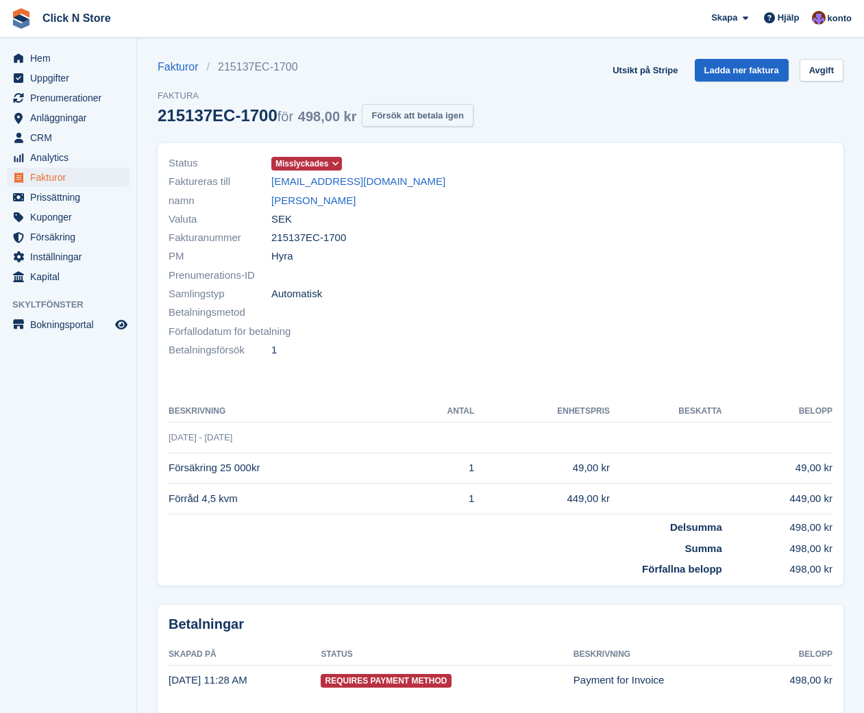
click at [446, 110] on button "Försök att betala igen" at bounding box center [417, 115] width 111 height 23
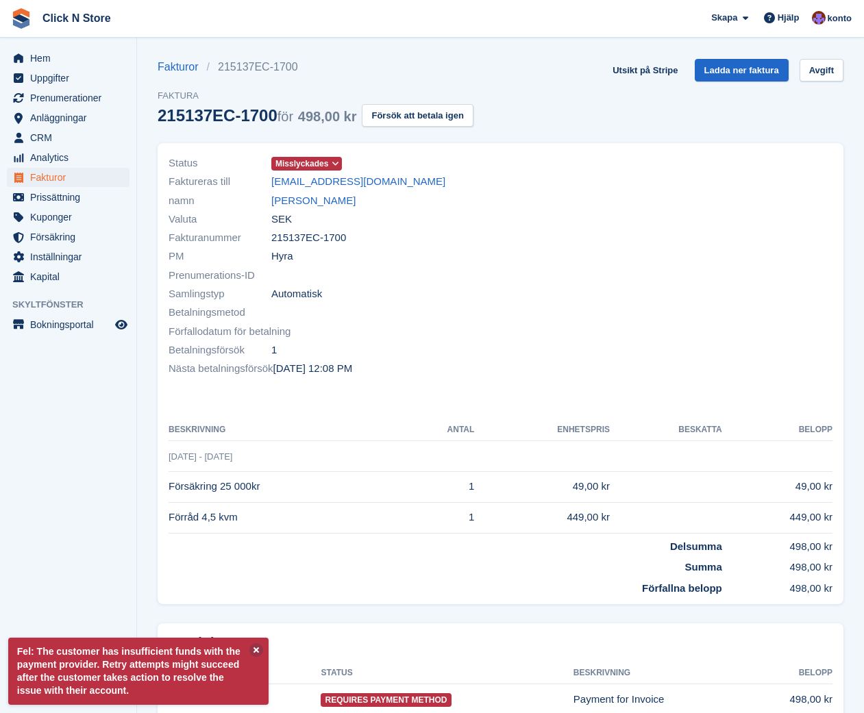
click at [447, 404] on div "Status Misslyckades Faktureras till [EMAIL_ADDRESS][DOMAIN_NAME] namn [PERSON_N…" at bounding box center [501, 373] width 686 height 461
